Goal: Task Accomplishment & Management: Manage account settings

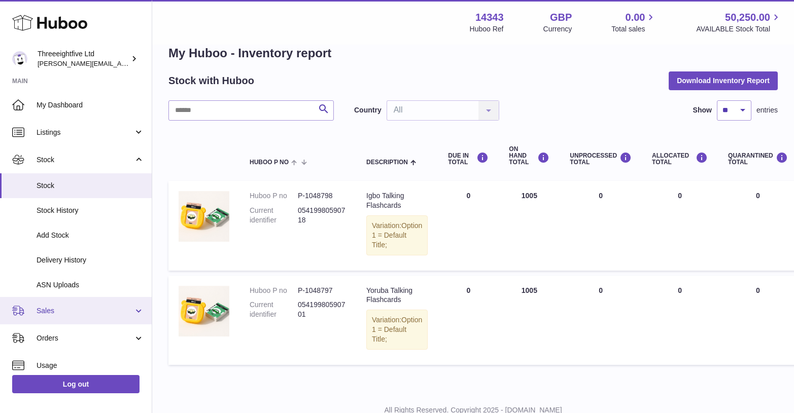
click at [91, 311] on span "Sales" at bounding box center [85, 311] width 97 height 10
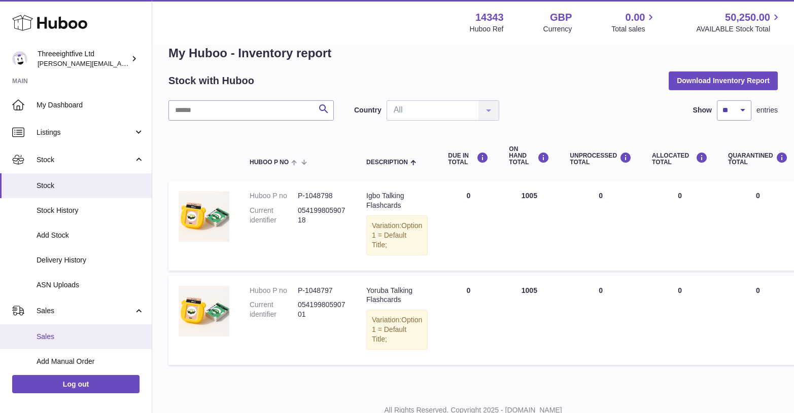
click at [67, 333] on span "Sales" at bounding box center [91, 337] width 108 height 10
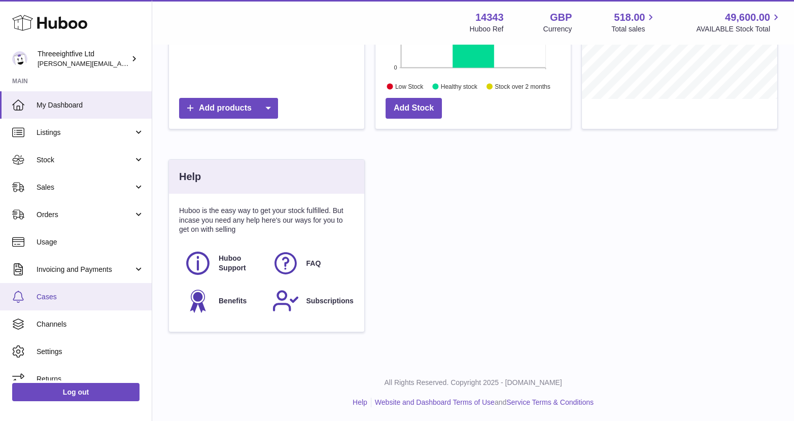
scroll to position [243, 0]
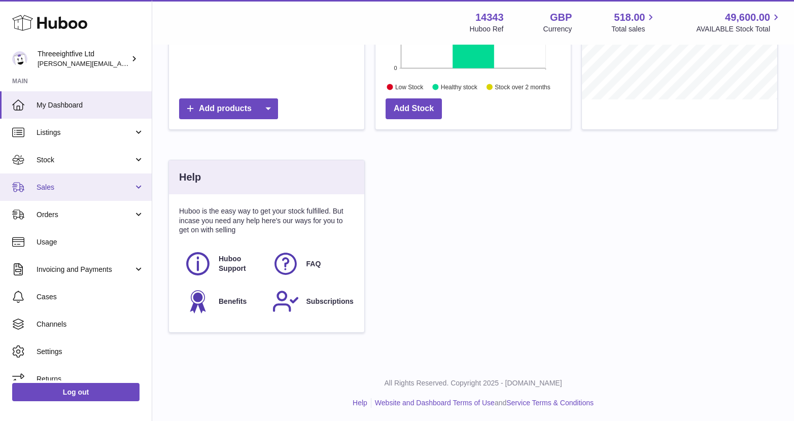
click at [69, 188] on span "Sales" at bounding box center [85, 188] width 97 height 10
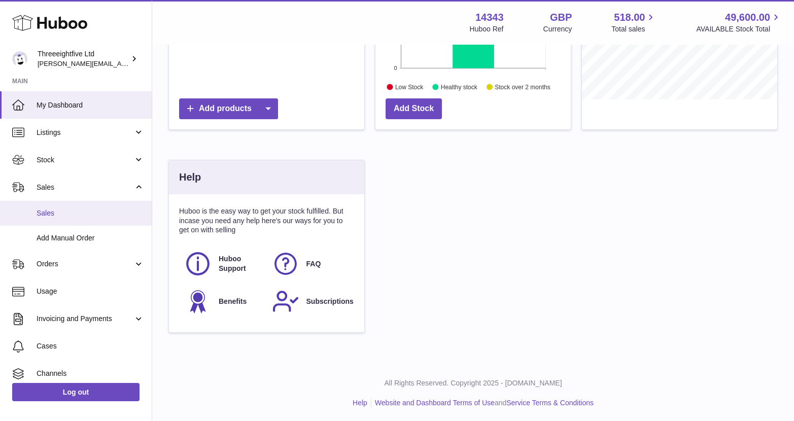
click at [43, 213] on span "Sales" at bounding box center [91, 213] width 108 height 10
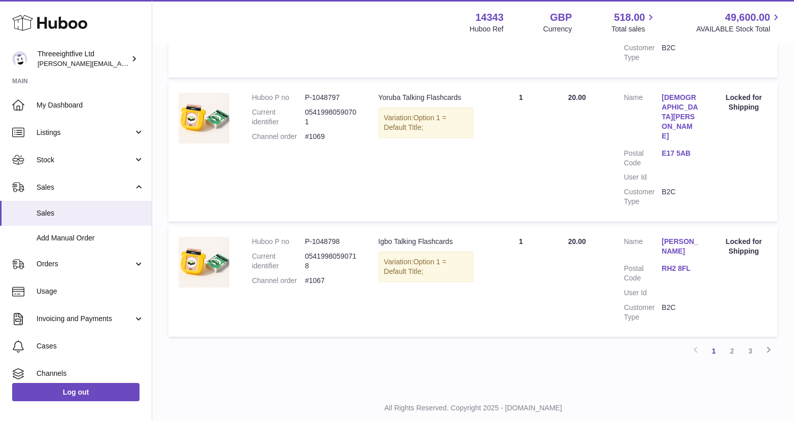
scroll to position [1102, 0]
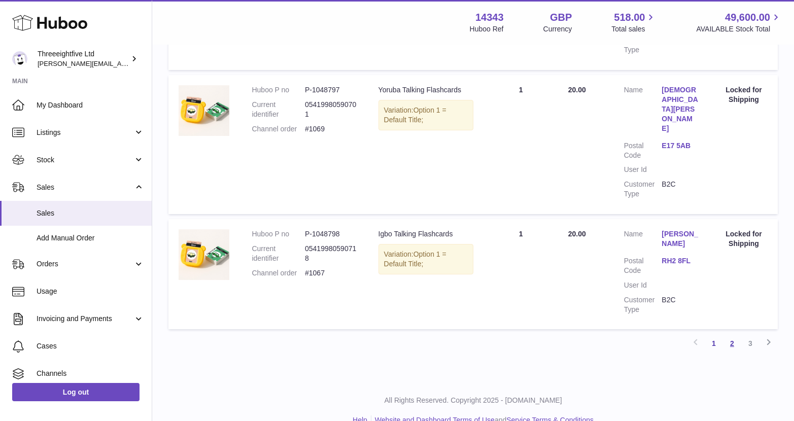
click at [736, 334] on link "2" at bounding box center [732, 343] width 18 height 18
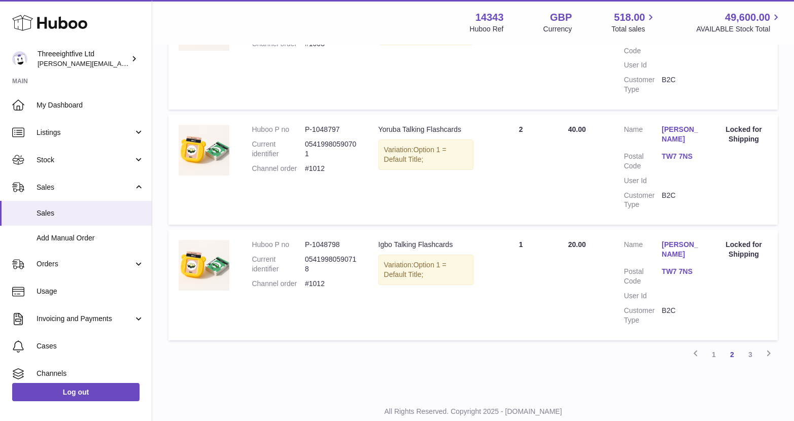
scroll to position [1092, 0]
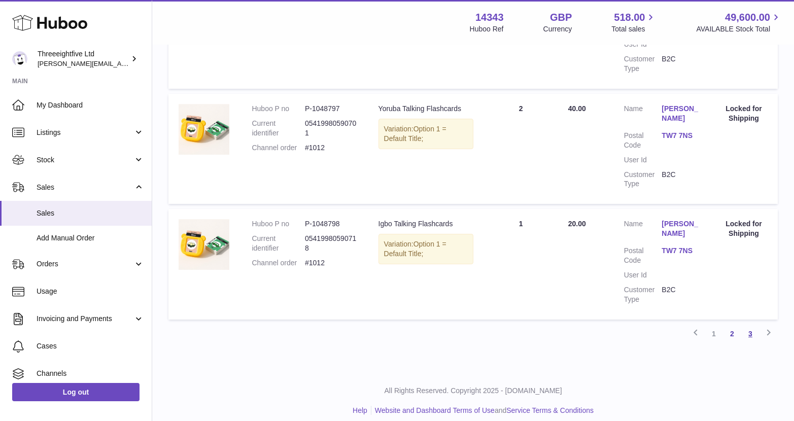
click at [750, 326] on link "3" at bounding box center [750, 334] width 18 height 18
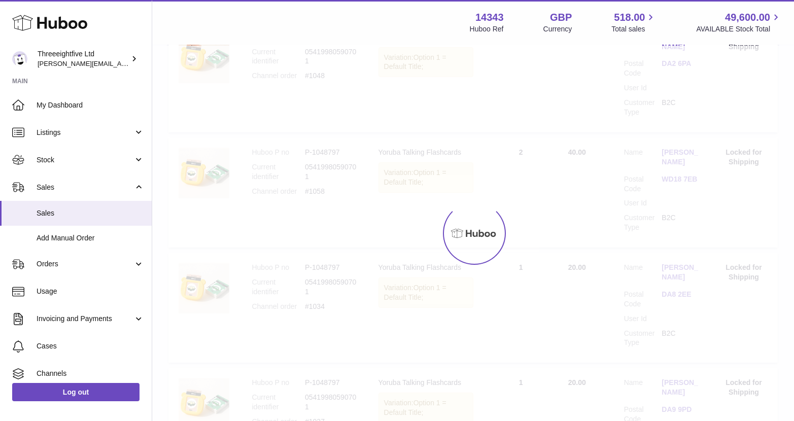
scroll to position [46, 0]
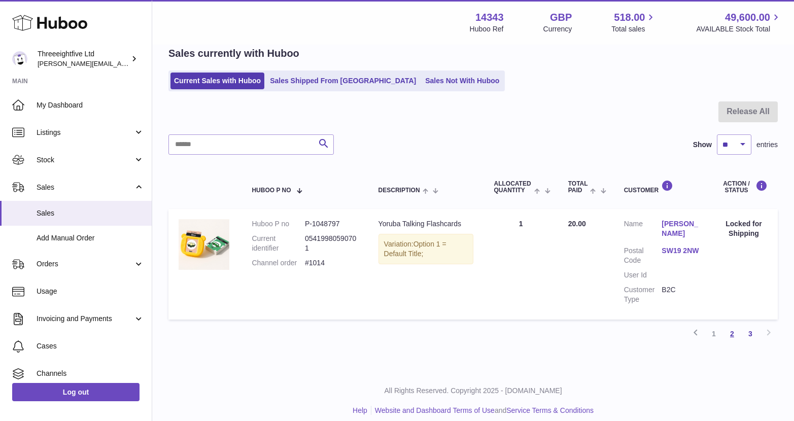
click at [731, 343] on link "2" at bounding box center [732, 334] width 18 height 18
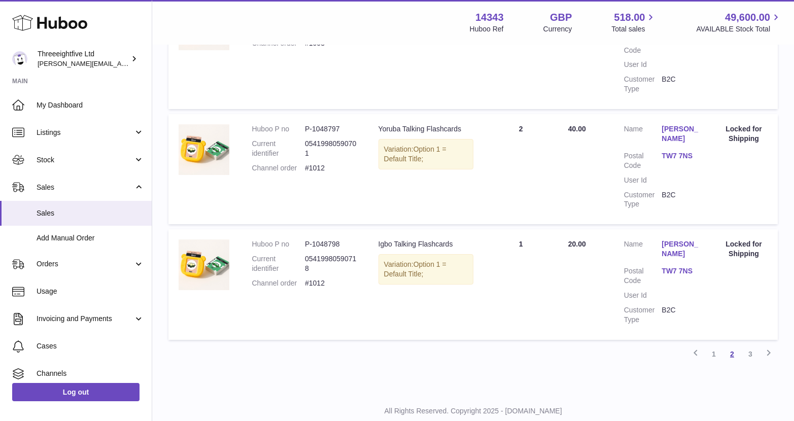
scroll to position [1092, 0]
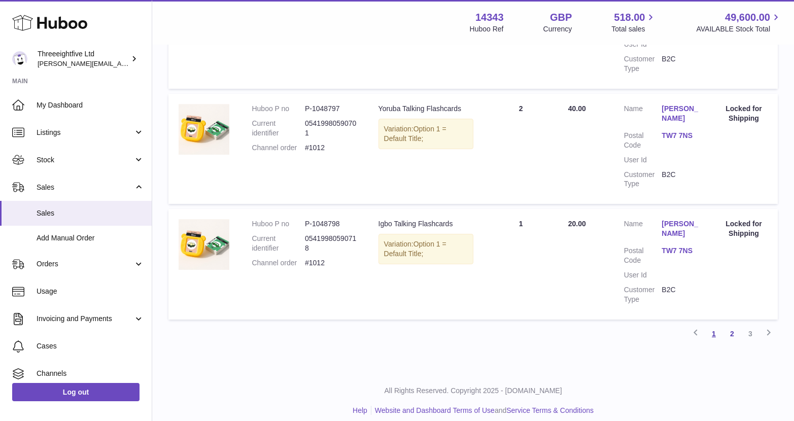
click at [714, 328] on link "1" at bounding box center [713, 334] width 18 height 18
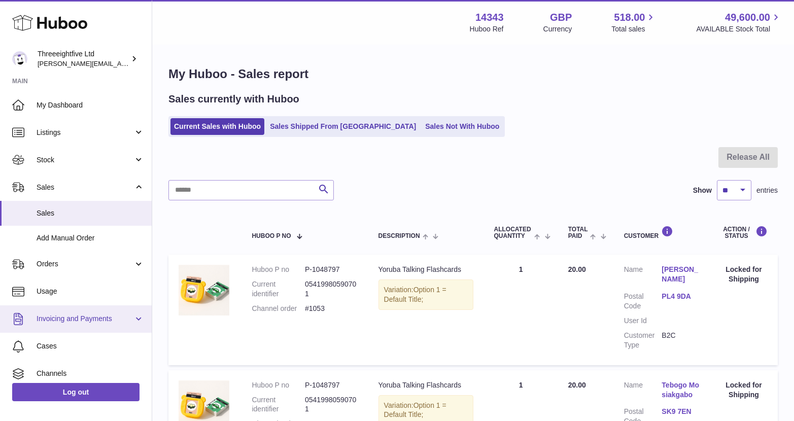
click at [93, 327] on link "Invoicing and Payments" at bounding box center [76, 318] width 152 height 27
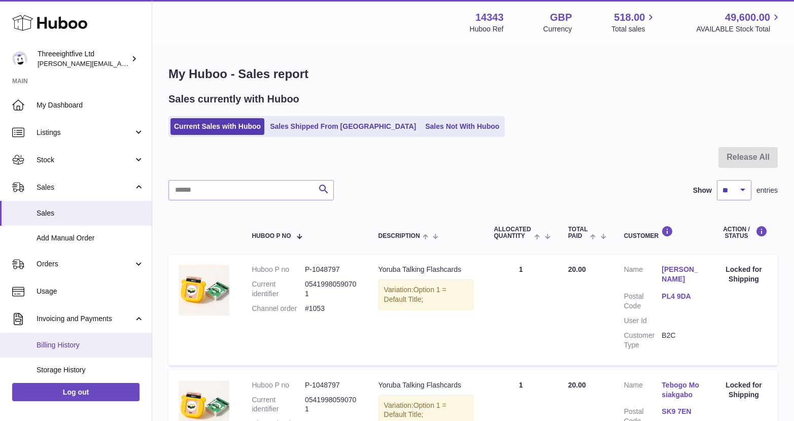
click at [88, 340] on span "Billing History" at bounding box center [91, 345] width 108 height 10
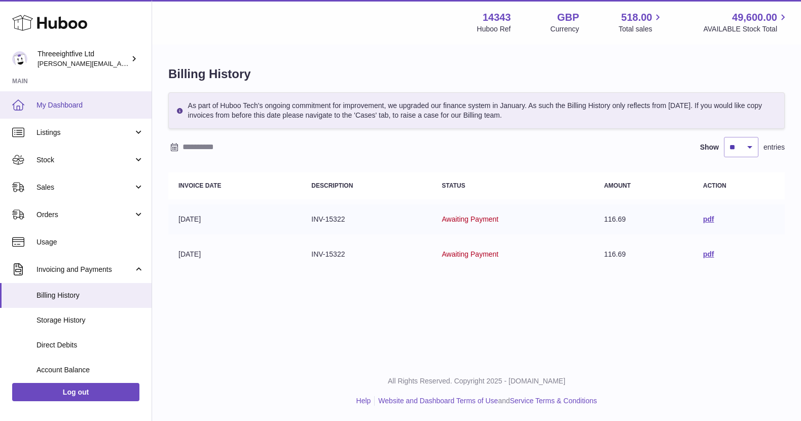
click at [46, 114] on link "My Dashboard" at bounding box center [76, 104] width 152 height 27
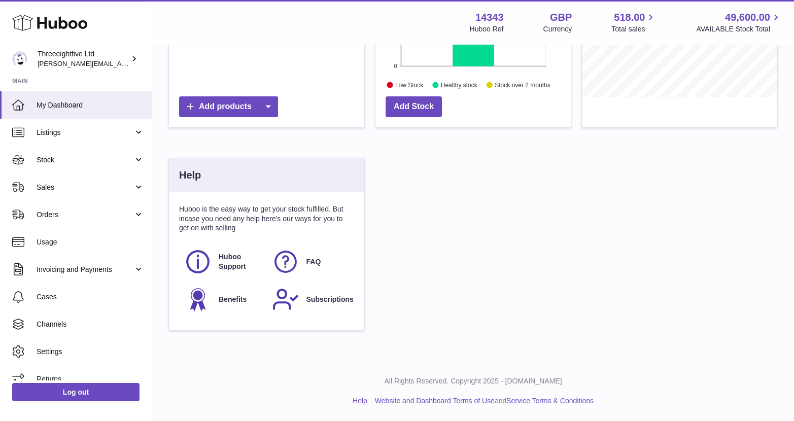
scroll to position [42, 0]
